Goal: Task Accomplishment & Management: Complete application form

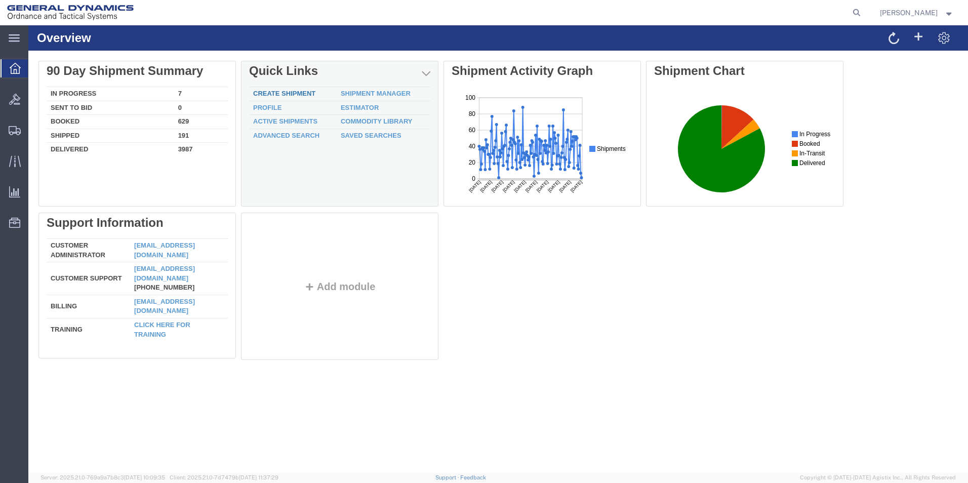
click at [302, 92] on link "Create Shipment" at bounding box center [284, 94] width 62 height 8
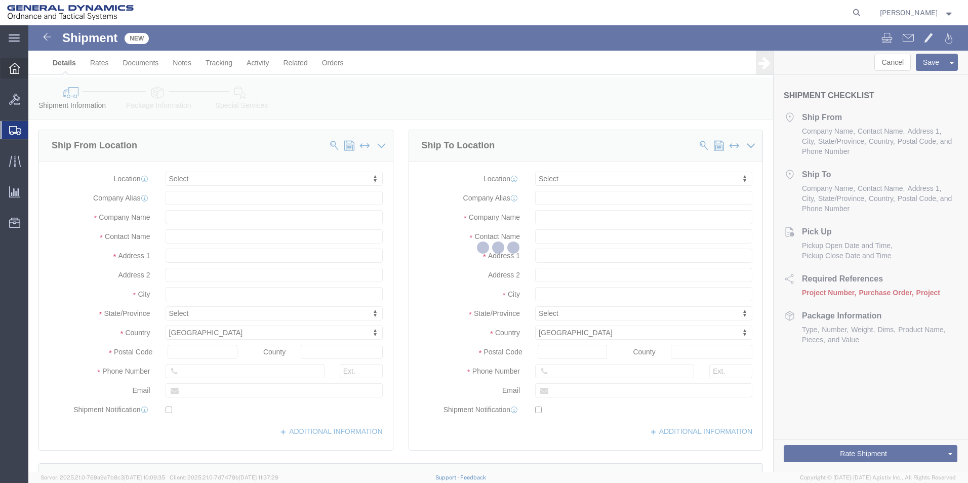
click at [13, 67] on icon at bounding box center [14, 68] width 11 height 11
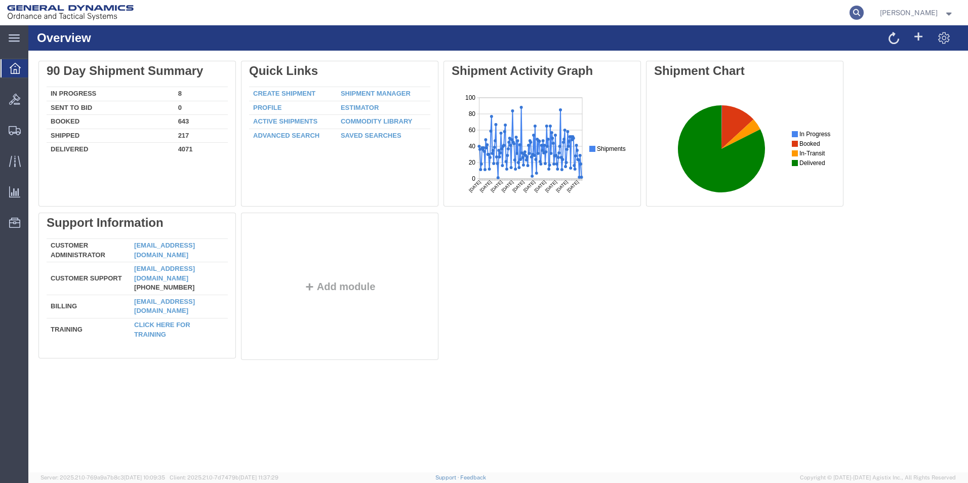
click at [864, 15] on icon at bounding box center [856, 13] width 14 height 14
paste input "57095856"
type input "57095856"
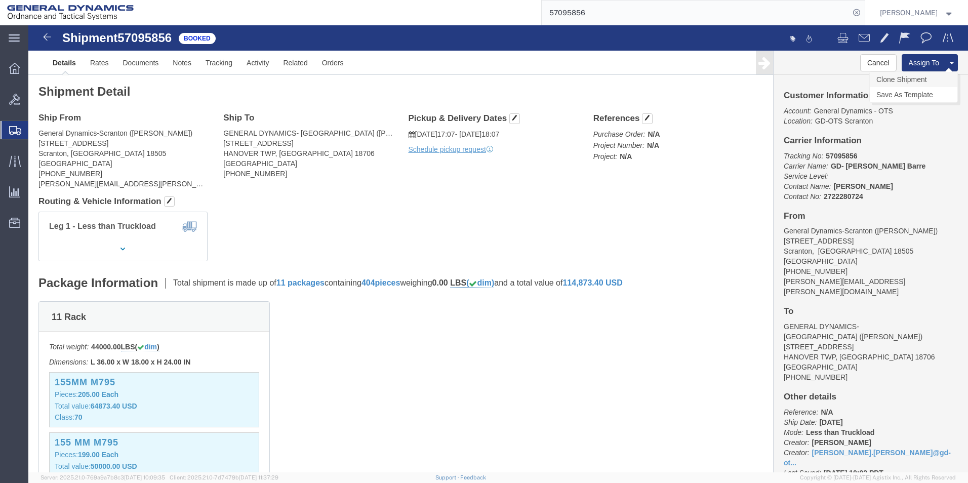
click link "Clone Shipment"
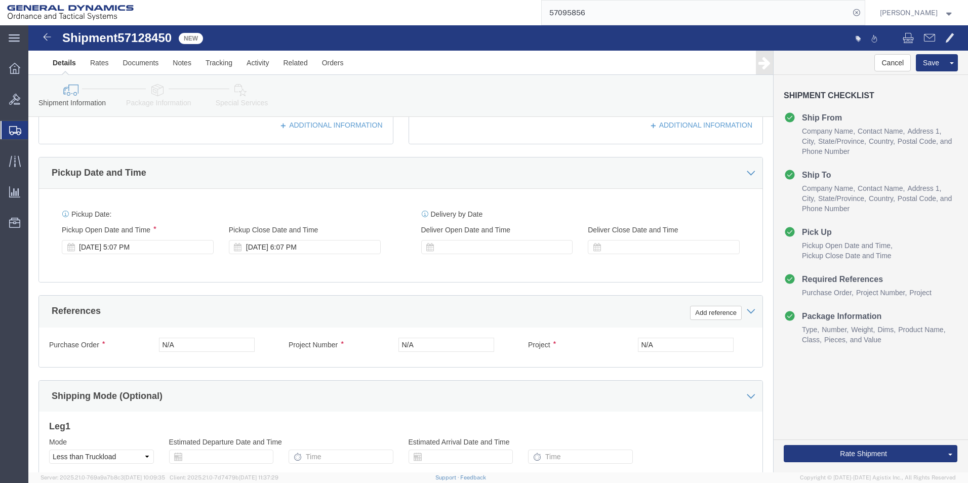
scroll to position [422, 0]
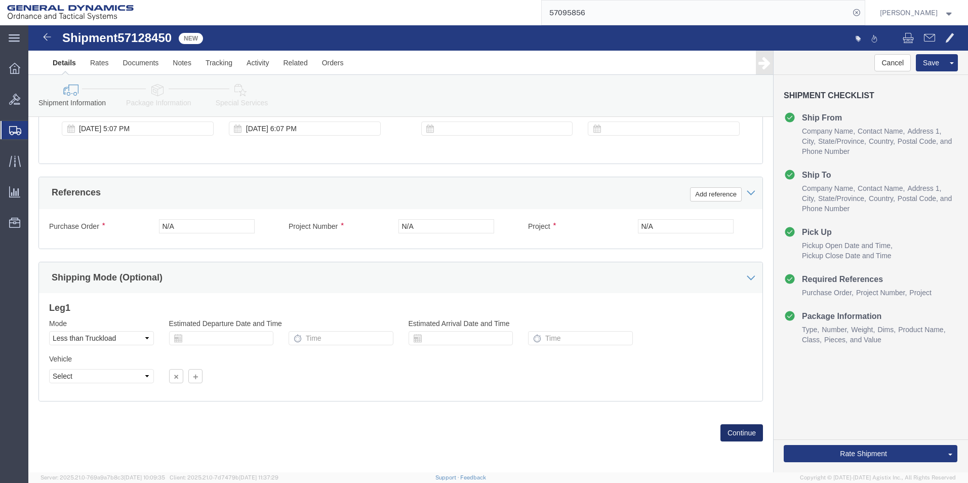
click button "Continue"
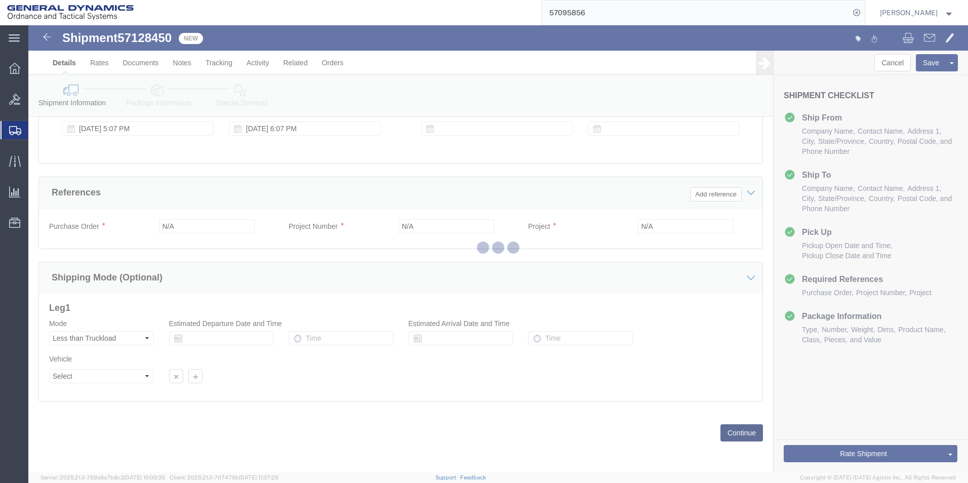
scroll to position [10, 0]
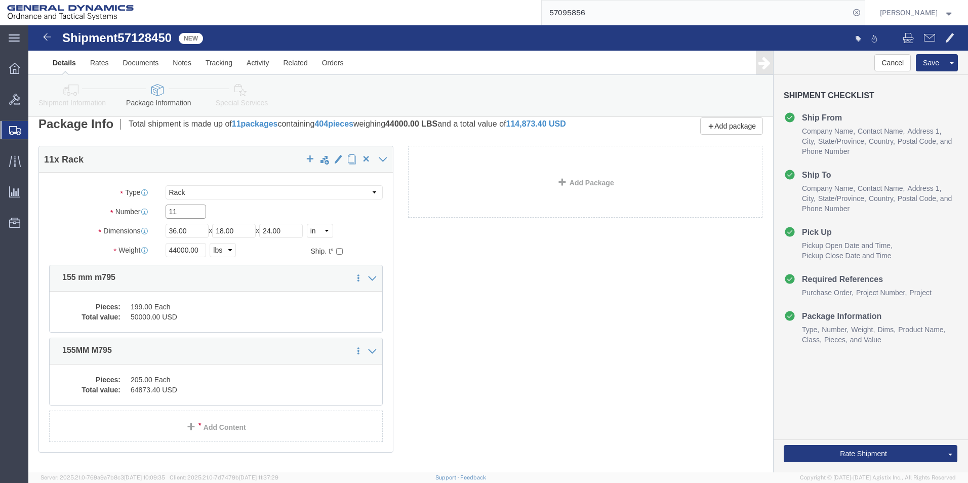
drag, startPoint x: 147, startPoint y: 192, endPoint x: 125, endPoint y: 192, distance: 22.8
click div "Number 11"
type input "6"
click icon
click link "Delete this content"
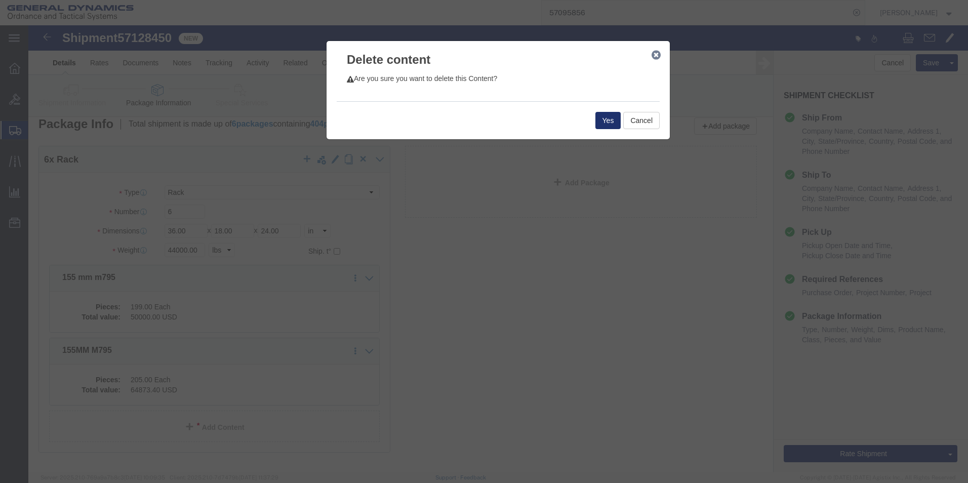
click button "Yes"
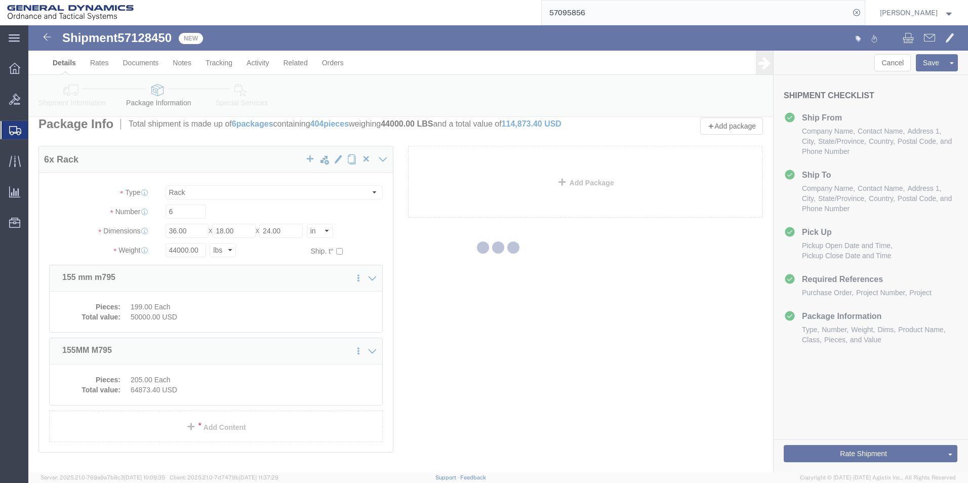
scroll to position [0, 0]
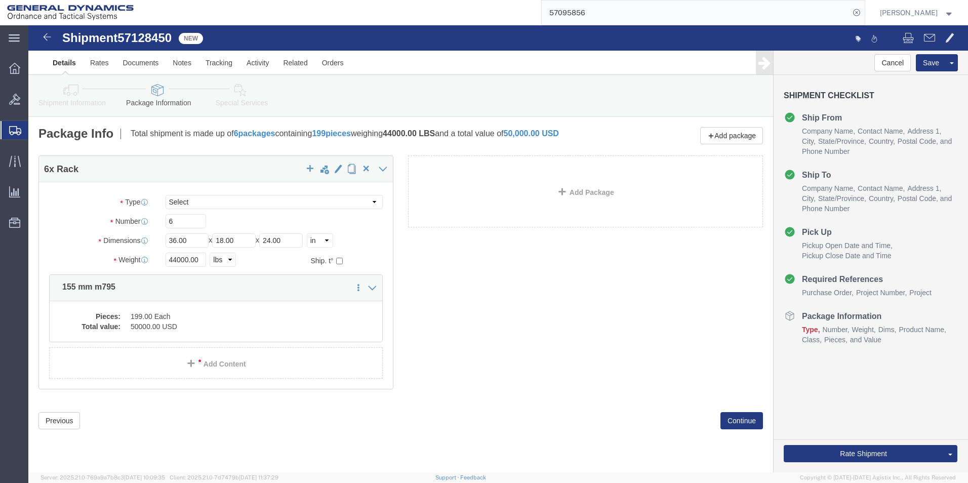
select select "RACK"
drag, startPoint x: 144, startPoint y: 240, endPoint x: 128, endPoint y: 241, distance: 16.3
click div "Weight 44000.00 Select kgs lbs Ship. t°"
type input "24000.00"
click div "Pieces: 199.00 Each Total value: 50000.00 USD"
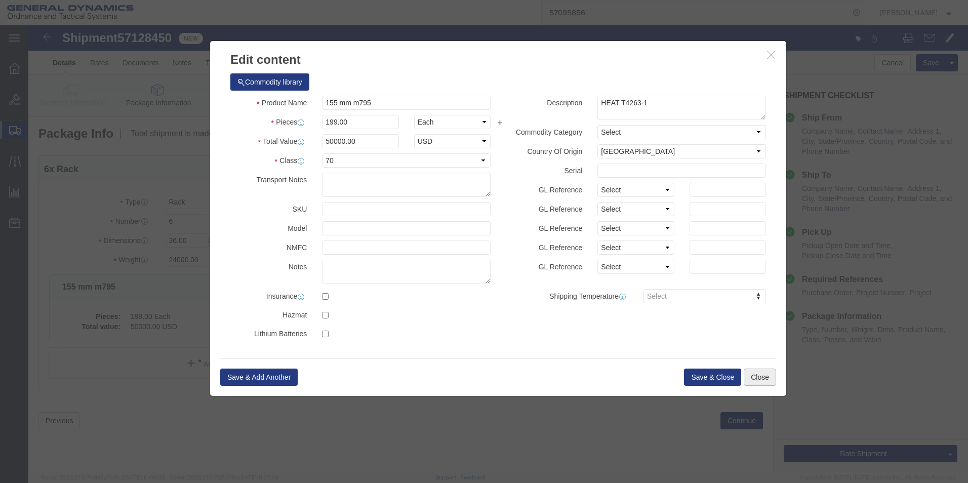
click button "Close"
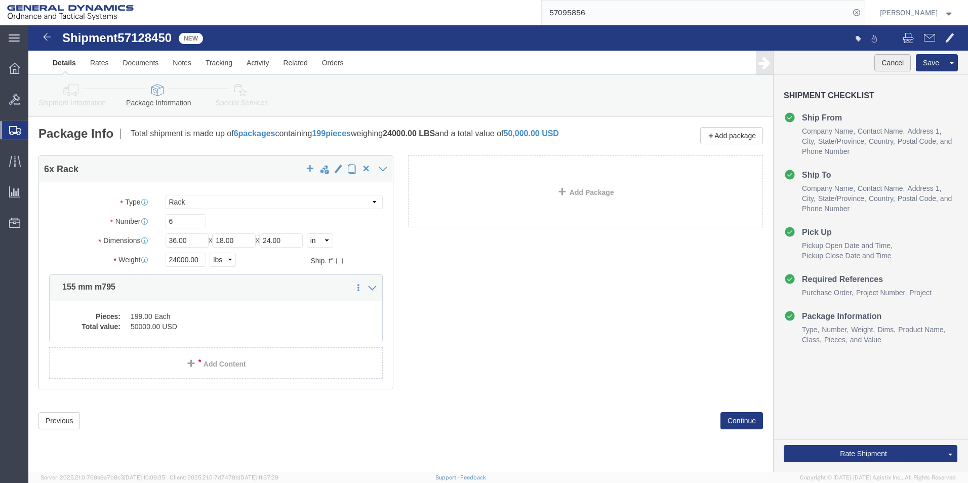
click button "Cancel"
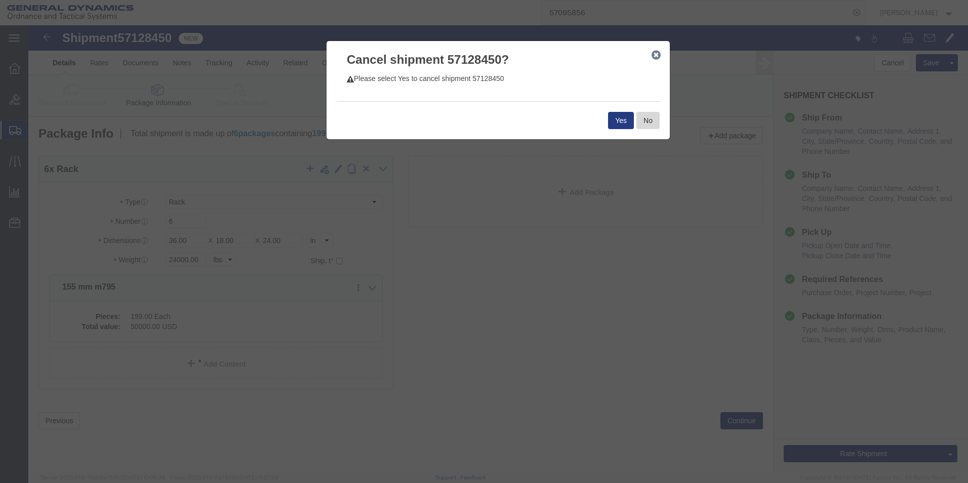
click button "No"
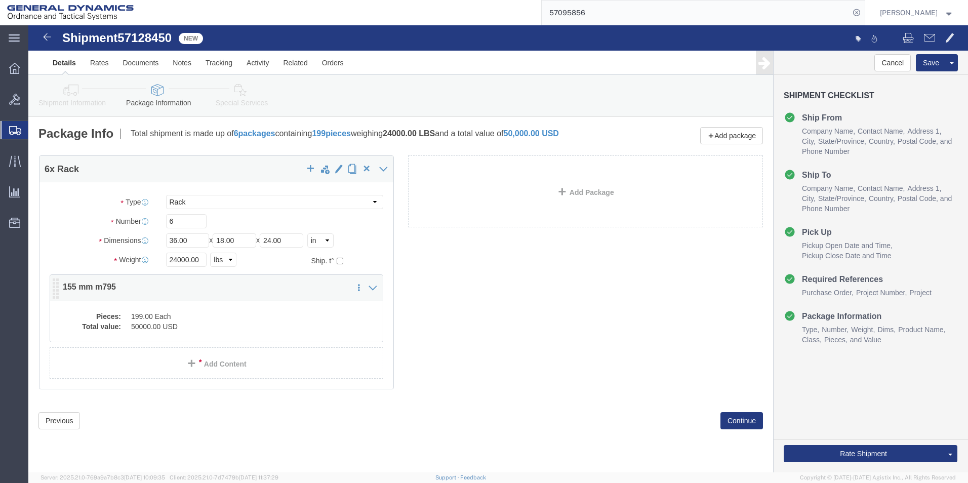
click div "6 x Rack Package Type Select Bale(s) Basket(s) Bolt(s) Bottle(s) Buckets Bulk B…"
click dd "199.00 Each"
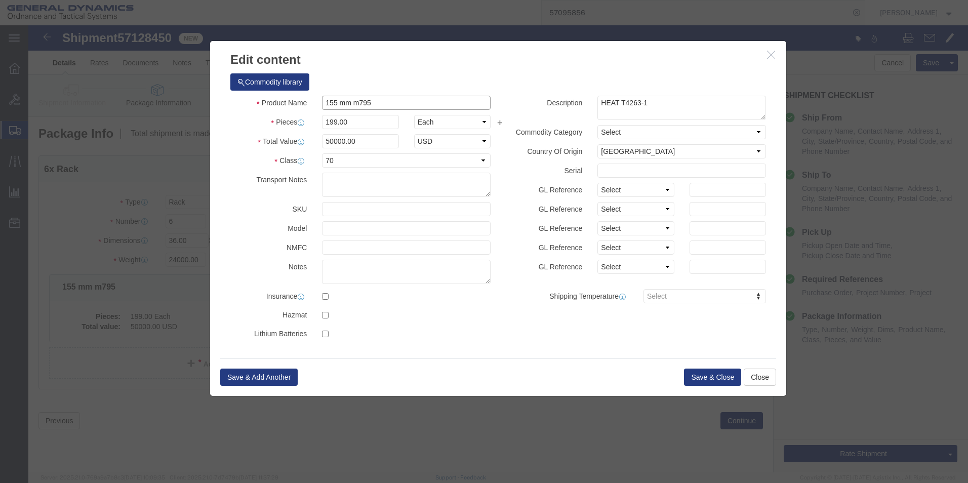
drag, startPoint x: 323, startPoint y: 75, endPoint x: 314, endPoint y: 75, distance: 9.6
click input "155 mm m795"
type input "155 MM M795"
drag, startPoint x: 605, startPoint y: 81, endPoint x: 667, endPoint y: 87, distance: 62.0
click textarea "HEAT T4263-1"
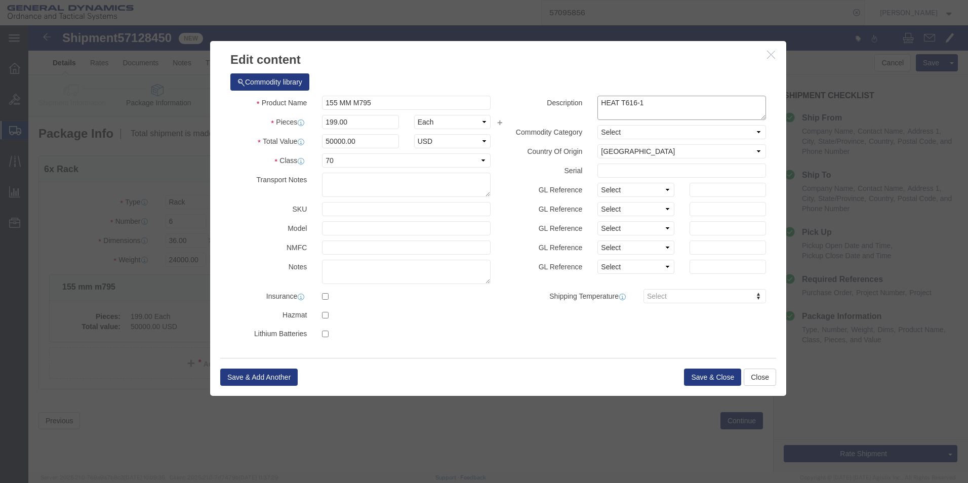
type textarea "HEAT T616-1"
drag, startPoint x: 289, startPoint y: 97, endPoint x: 275, endPoint y: 97, distance: 13.7
click div "Pieces 199.00 Select Bag Barrels 100Board Feet Bottle Box Blister Pack Carats C…"
type input "240.00"
type input "60301.51"
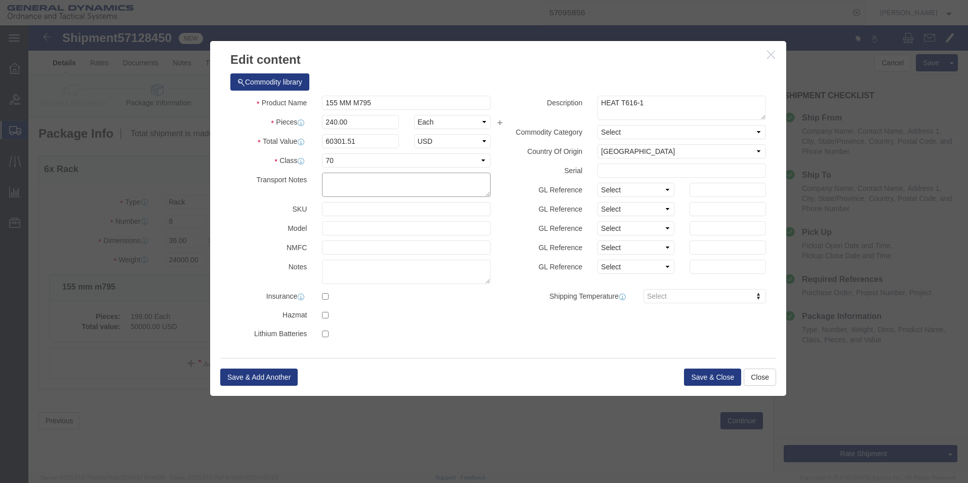
drag, startPoint x: 310, startPoint y: 160, endPoint x: 420, endPoint y: 160, distance: 109.8
click textarea
type textarea "HT PARTS GOING BACK TO WB"
click button "Save & Close"
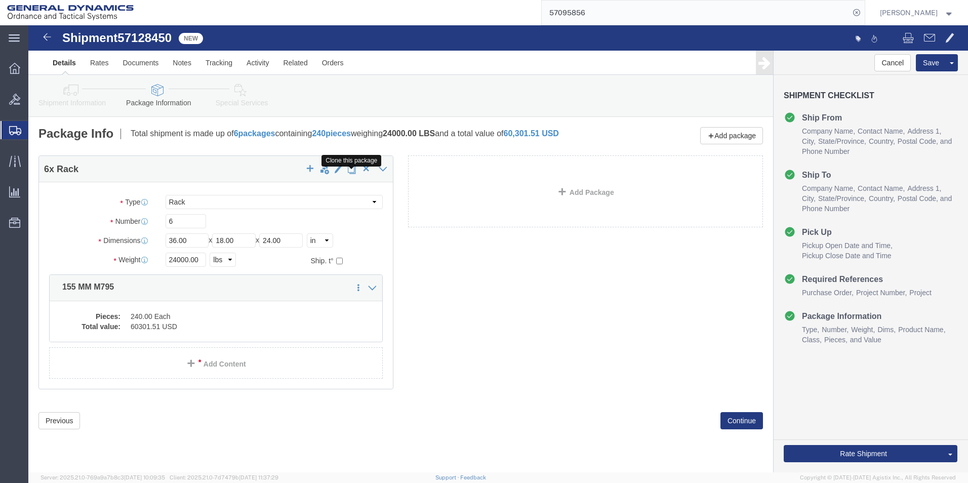
click span "button"
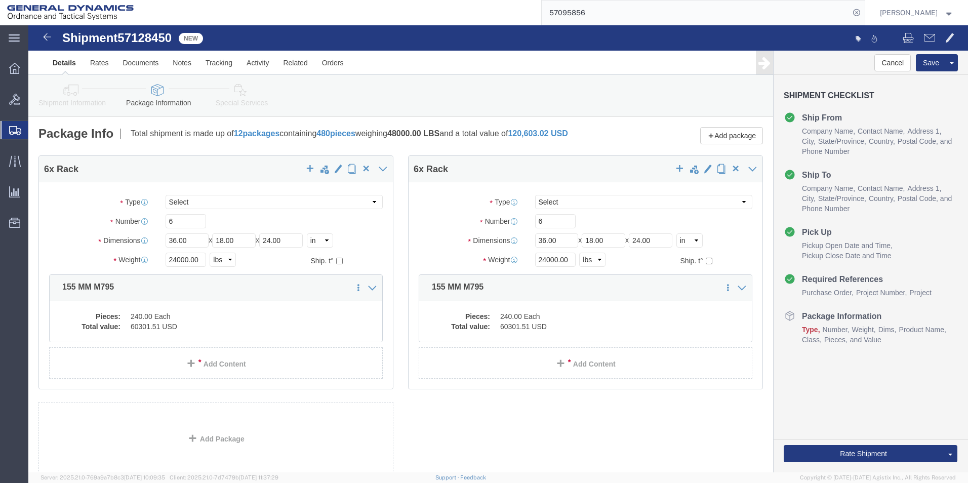
select select "RACK"
drag, startPoint x: 530, startPoint y: 202, endPoint x: 493, endPoint y: 202, distance: 37.5
click div "Number 6"
type input "1"
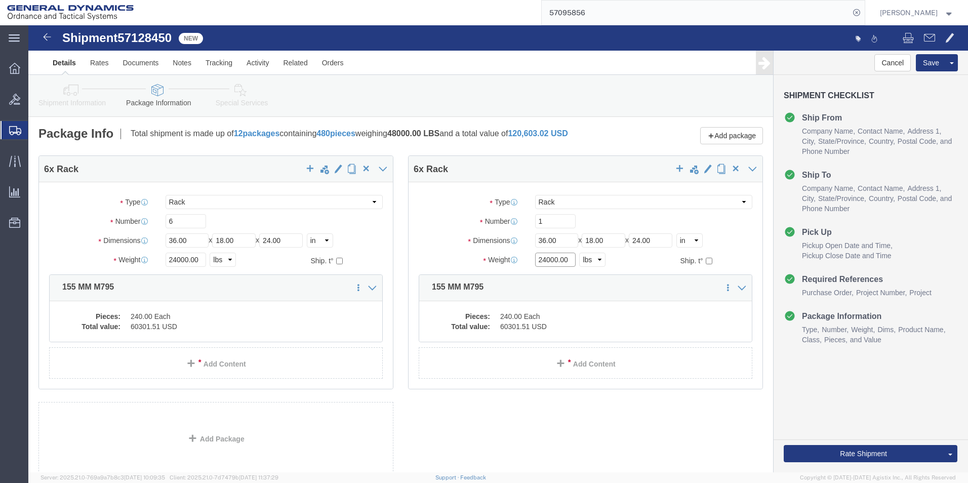
click input "24000.00"
type input "4000.00"
click div "Pieces: 240.00 Each Total value: 60301.51 USD"
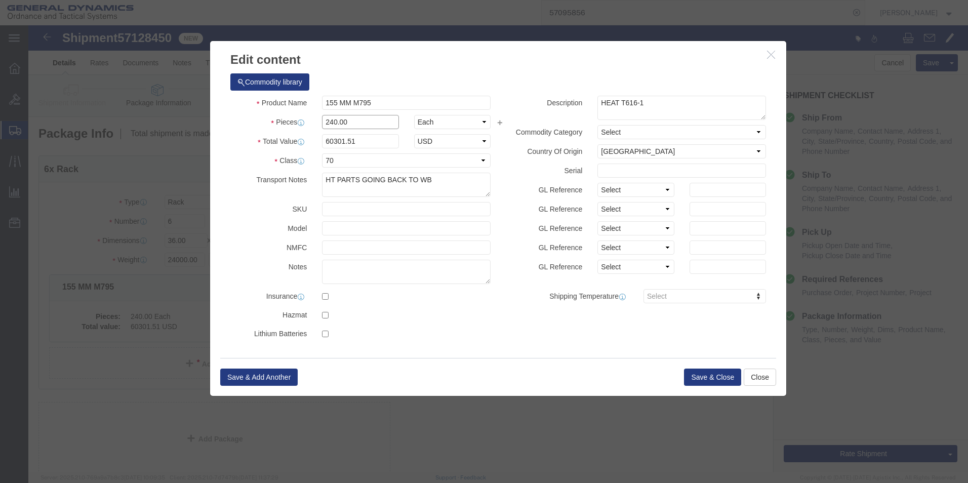
drag, startPoint x: 307, startPoint y: 96, endPoint x: 269, endPoint y: 96, distance: 37.5
click div "Pieces 240.00 Select Bag Barrels 100Board Feet Bottle Box Blister Pack Carats C…"
type input "35.00"
type input "8793.97"
drag, startPoint x: 570, startPoint y: 77, endPoint x: 632, endPoint y: 77, distance: 61.8
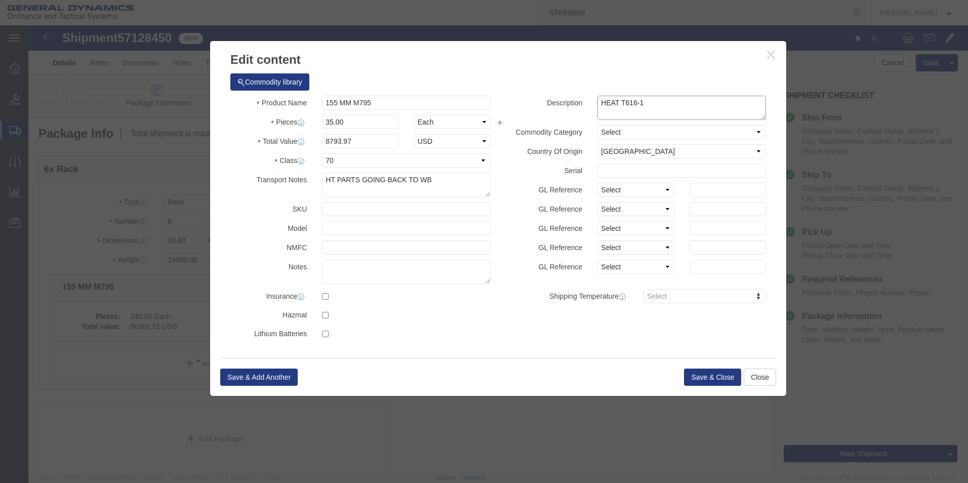
click textarea "HEAT T616-1"
click textarea "HT PARTS GOING BACK TO WB"
type textarea "SCRAP HT PARTS GOING BACK TO WB"
drag, startPoint x: 621, startPoint y: 77, endPoint x: 543, endPoint y: 78, distance: 77.5
click div "Description HEAT T616-1"
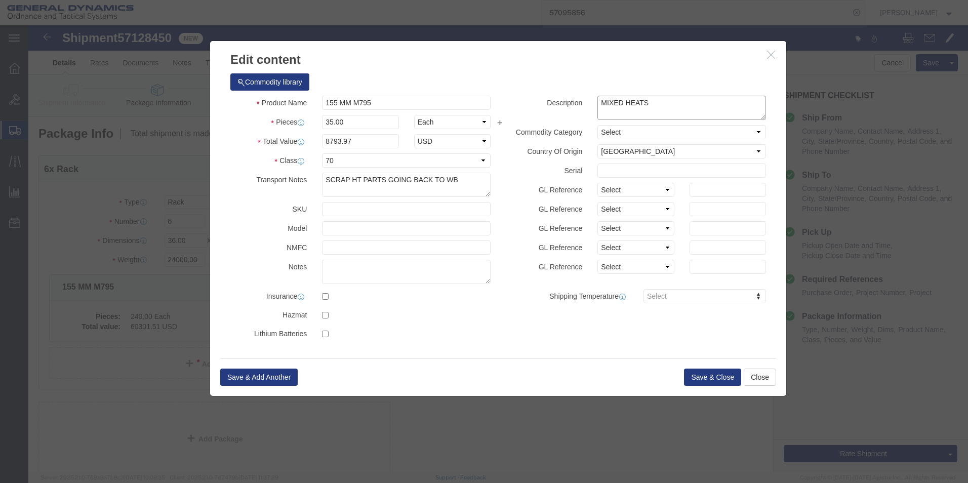
click textarea "HEAT T616-1"
type textarea "SCRAP. MIXED HEATS"
click button "Save & Close"
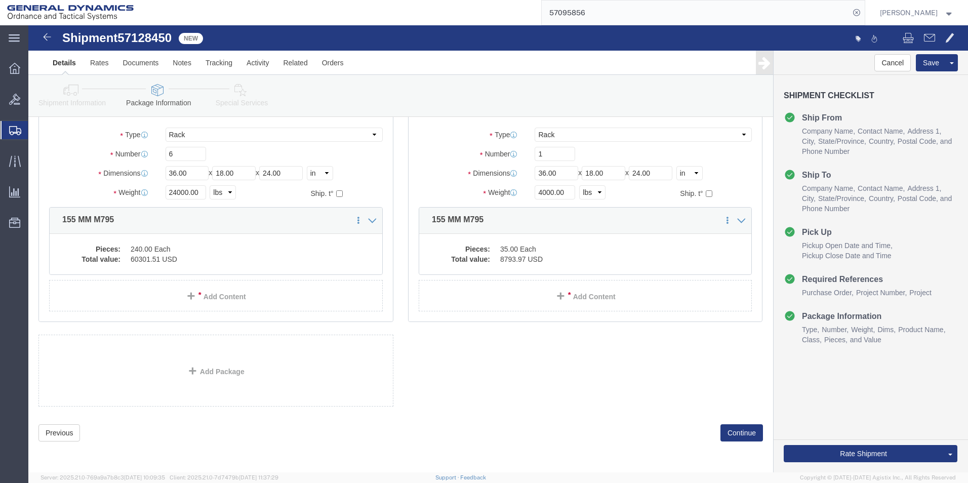
scroll to position [74, 0]
click button "Continue"
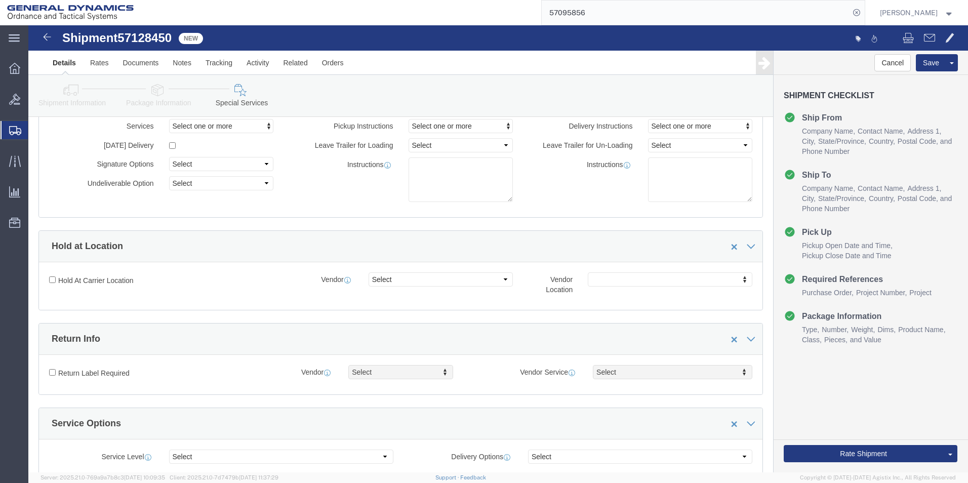
scroll to position [277, 0]
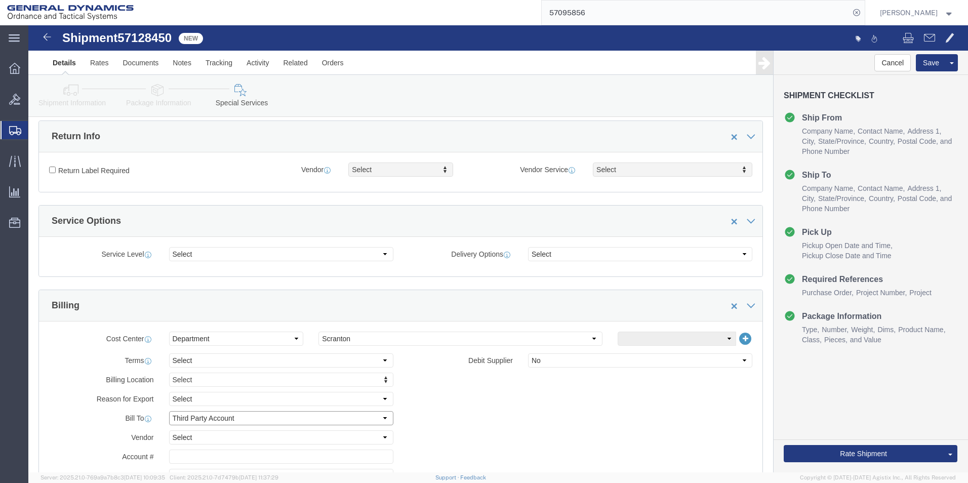
click select "Select Recipient Account Sender/Shipper Third Party Account"
select select "SHIP"
click select "Select Recipient Account Sender/Shipper Third Party Account"
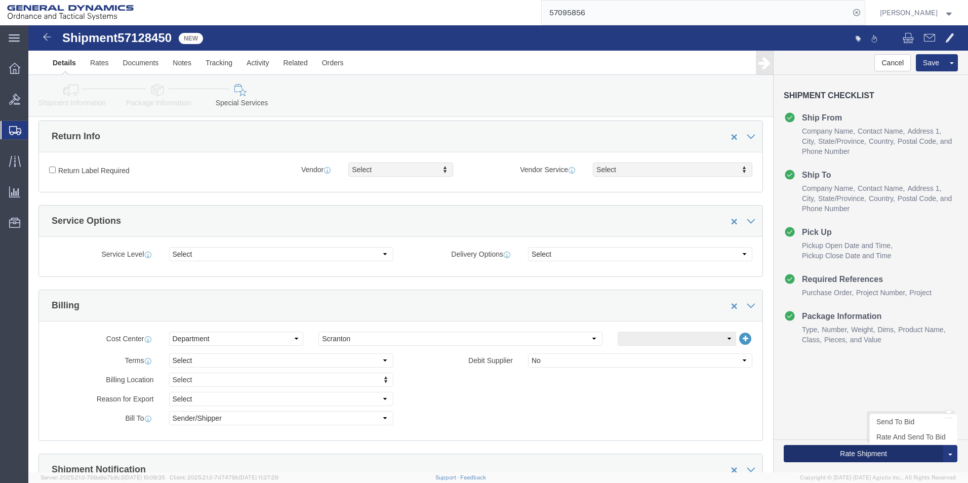
click button "Rate Shipment"
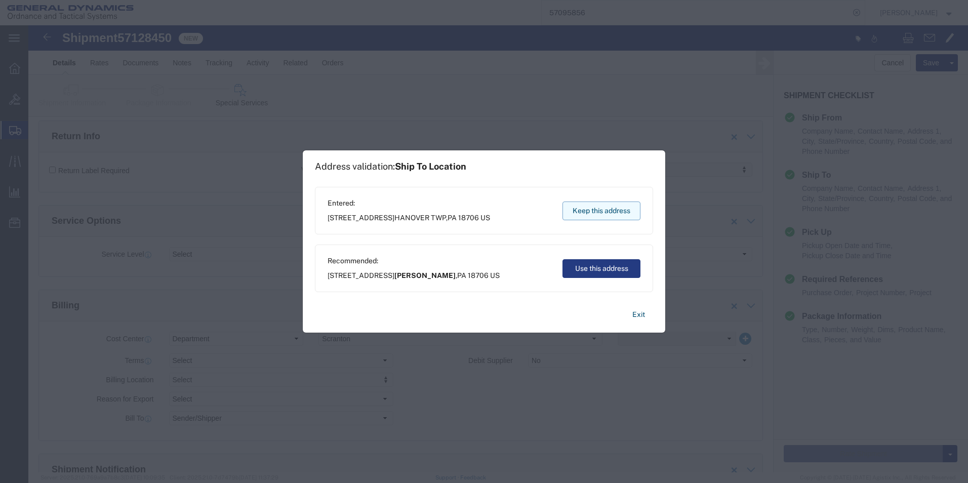
click at [578, 211] on button "Keep this address" at bounding box center [601, 210] width 78 height 19
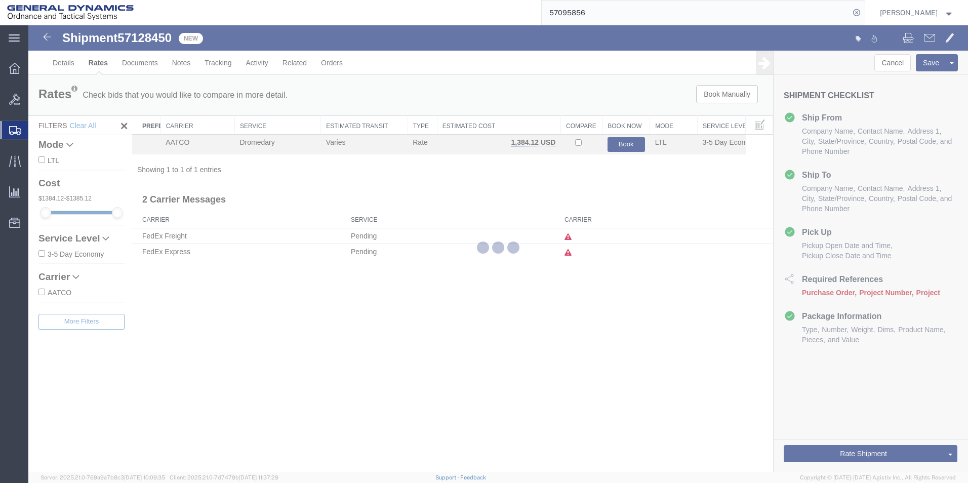
scroll to position [0, 0]
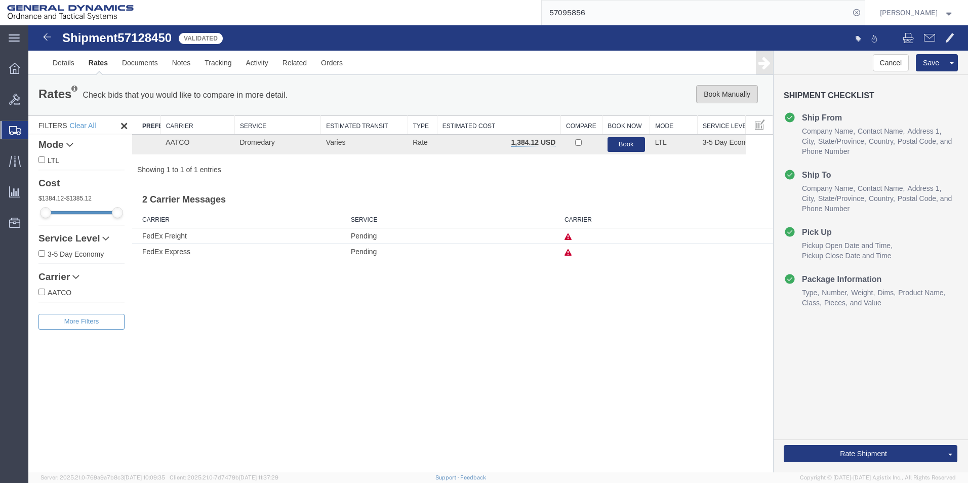
click at [728, 97] on button "Book Manually" at bounding box center [727, 94] width 62 height 18
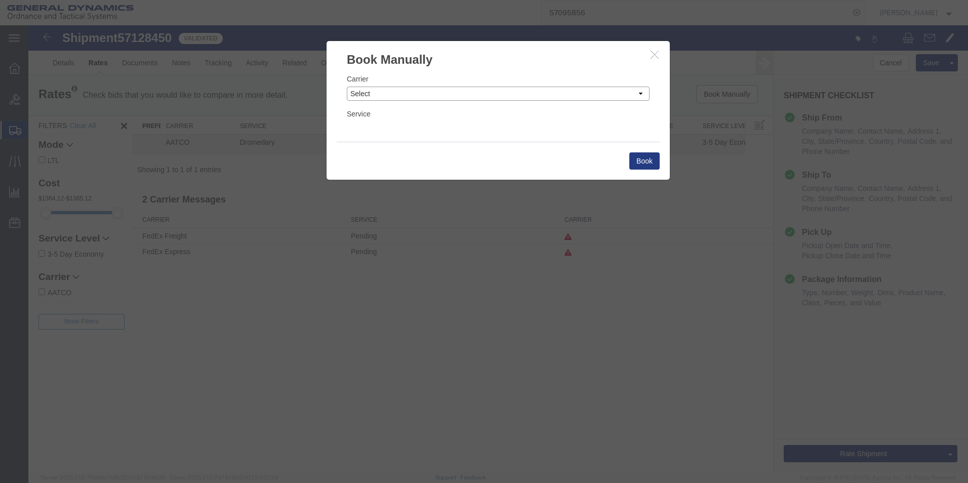
click at [498, 93] on select "Select Add New Carrier (and default service) AATCO Advanced Fluid Systems Airga…" at bounding box center [498, 94] width 303 height 14
select select "16394"
click at [347, 87] on select "Select Add New Carrier (and default service) AATCO Advanced Fluid Systems Airga…" at bounding box center [498, 94] width 303 height 14
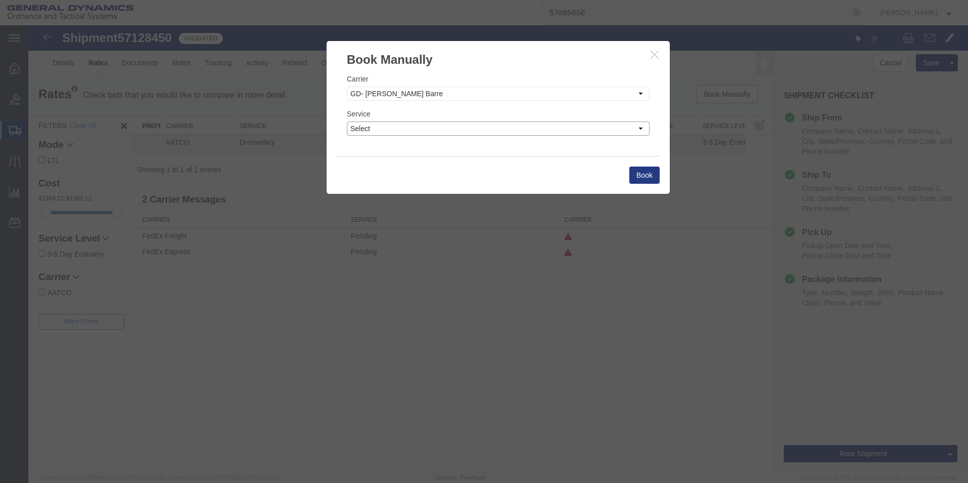
drag, startPoint x: 405, startPoint y: 128, endPoint x: 404, endPoint y: 136, distance: 7.7
click at [405, 128] on select "Select" at bounding box center [498, 128] width 303 height 14
select select "32203"
click at [347, 121] on select "Select" at bounding box center [498, 128] width 303 height 14
click at [641, 180] on button "Book" at bounding box center [644, 175] width 30 height 17
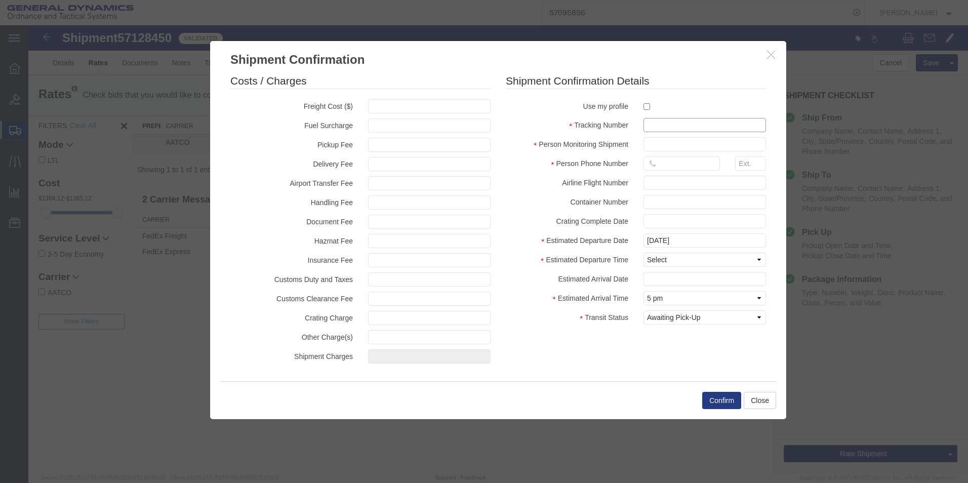
click at [653, 128] on input "text" at bounding box center [704, 125] width 122 height 14
type input "57128450"
type input "[PERSON_NAME]"
type input "5703401140"
click at [610, 278] on label "Estimated Arrival Date" at bounding box center [567, 278] width 138 height 12
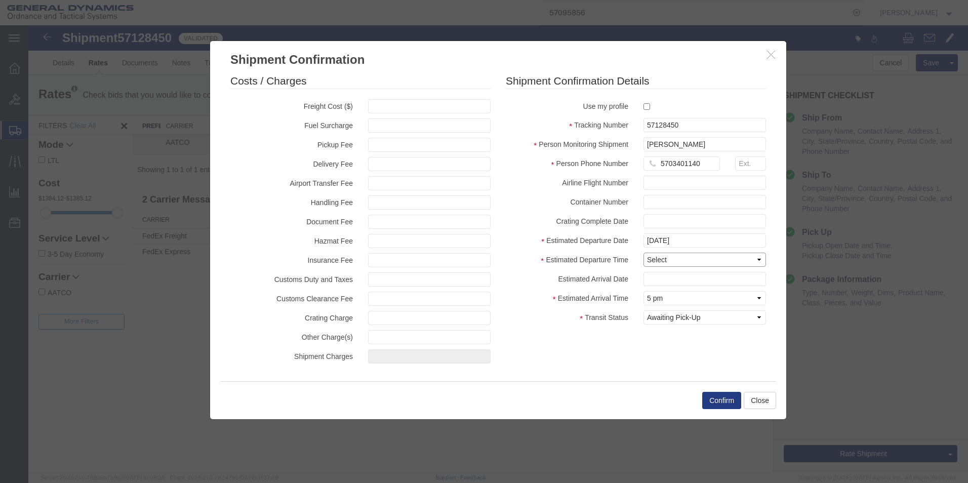
click at [658, 261] on select "Select Midnight 1 am 2 am 3 am 4 am 5 am 6 am 7 am 8 am 9 am 10 am 11 am 12 Noo…" at bounding box center [704, 260] width 122 height 14
select select "1400"
click at [643, 253] on select "Select Midnight 1 am 2 am 3 am 4 am 5 am 6 am 7 am 8 am 9 am 10 am 11 am 12 Noo…" at bounding box center [704, 260] width 122 height 14
click at [656, 298] on select "Select Midnight 1 am 2 am 3 am 4 am 5 am 6 am 7 am 8 am 9 am 10 am 11 am 12 Noo…" at bounding box center [704, 298] width 122 height 14
drag, startPoint x: 620, startPoint y: 268, endPoint x: 627, endPoint y: 275, distance: 10.0
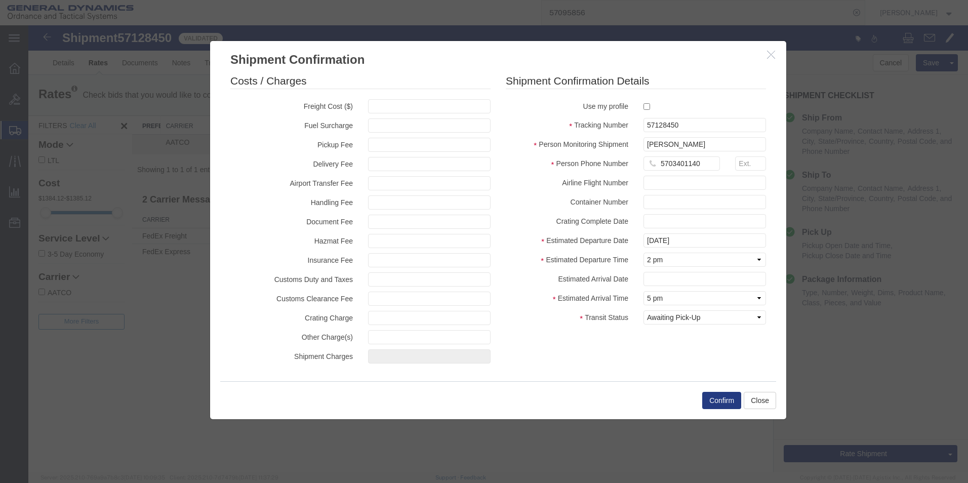
click at [620, 268] on fieldset "Shipment Confirmation Details Use my profile Tracking Number 57128450 Person Mo…" at bounding box center [636, 201] width 260 height 256
click at [658, 321] on select "Select Arrival Notice Available Arrival Notice Imported Arrive at Delivery Loca…" at bounding box center [704, 317] width 122 height 14
select select "PICKEDUP"
click at [643, 310] on select "Select Arrival Notice Available Arrival Notice Imported Arrive at Delivery Loca…" at bounding box center [704, 317] width 122 height 14
click at [717, 401] on button "Confirm" at bounding box center [721, 400] width 39 height 17
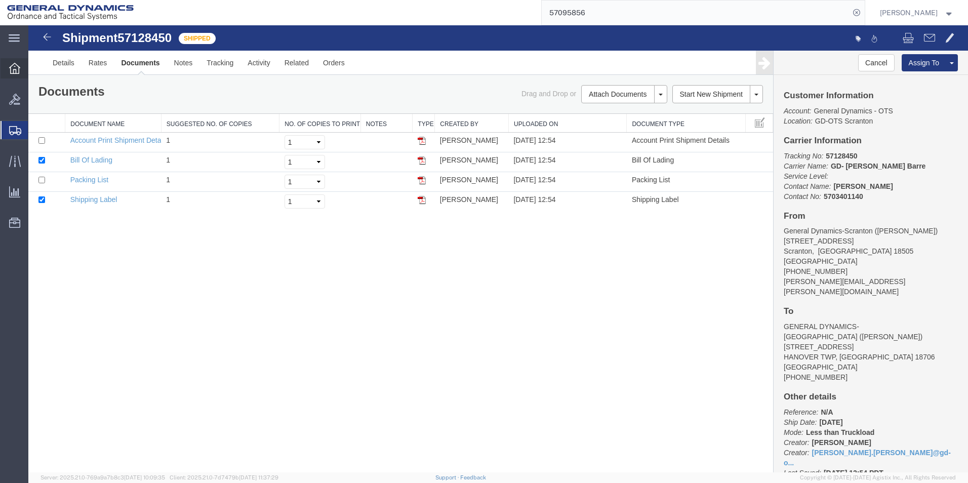
click at [10, 68] on icon at bounding box center [14, 68] width 11 height 11
